Goal: Task Accomplishment & Management: Use online tool/utility

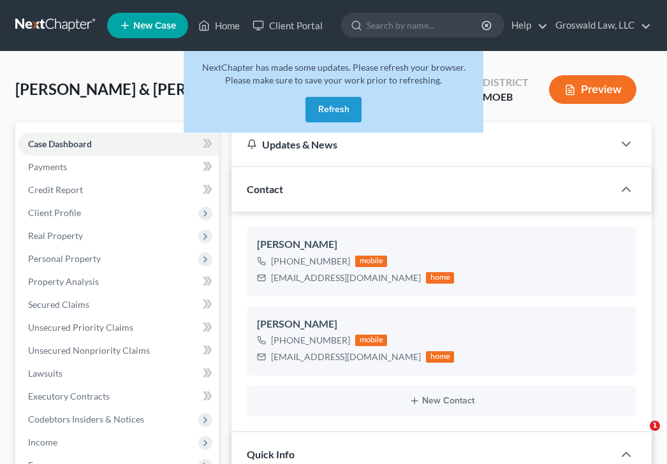
select select "6"
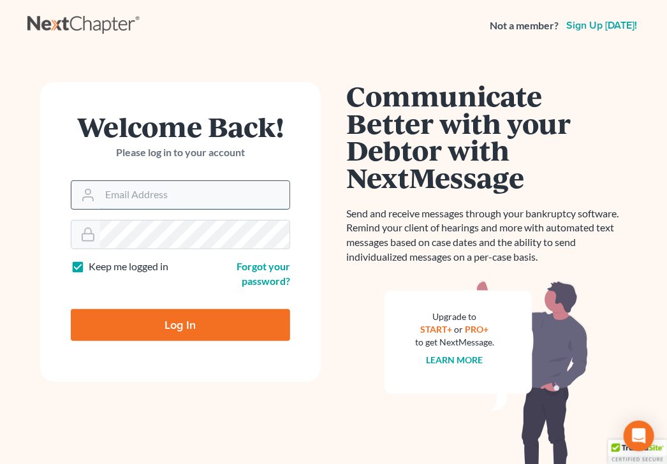
click at [170, 188] on input "Email Address" at bounding box center [194, 195] width 189 height 28
type input "[PERSON_NAME][EMAIL_ADDRESS][DOMAIN_NAME]"
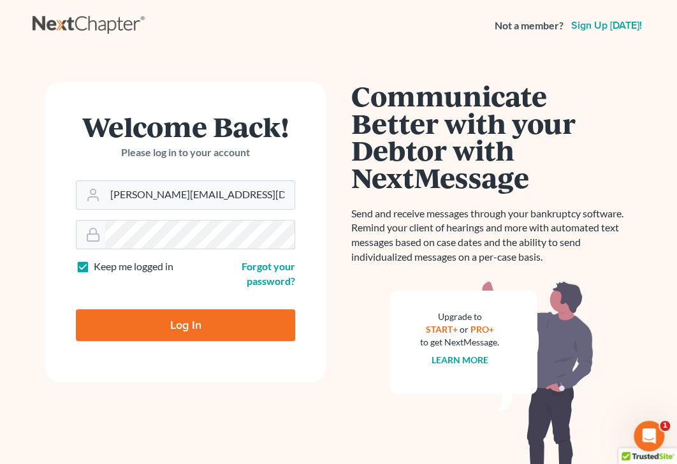
click at [142, 324] on input "Log In" at bounding box center [185, 325] width 219 height 32
type input "Thinking..."
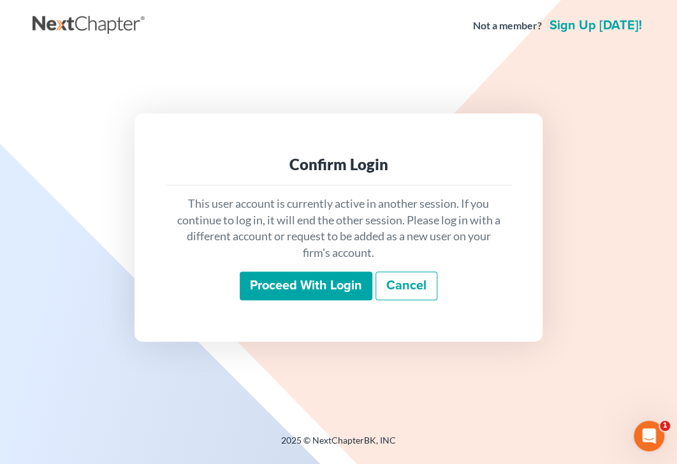
click at [286, 289] on input "Proceed with login" at bounding box center [306, 286] width 133 height 29
